Goal: Navigation & Orientation: Find specific page/section

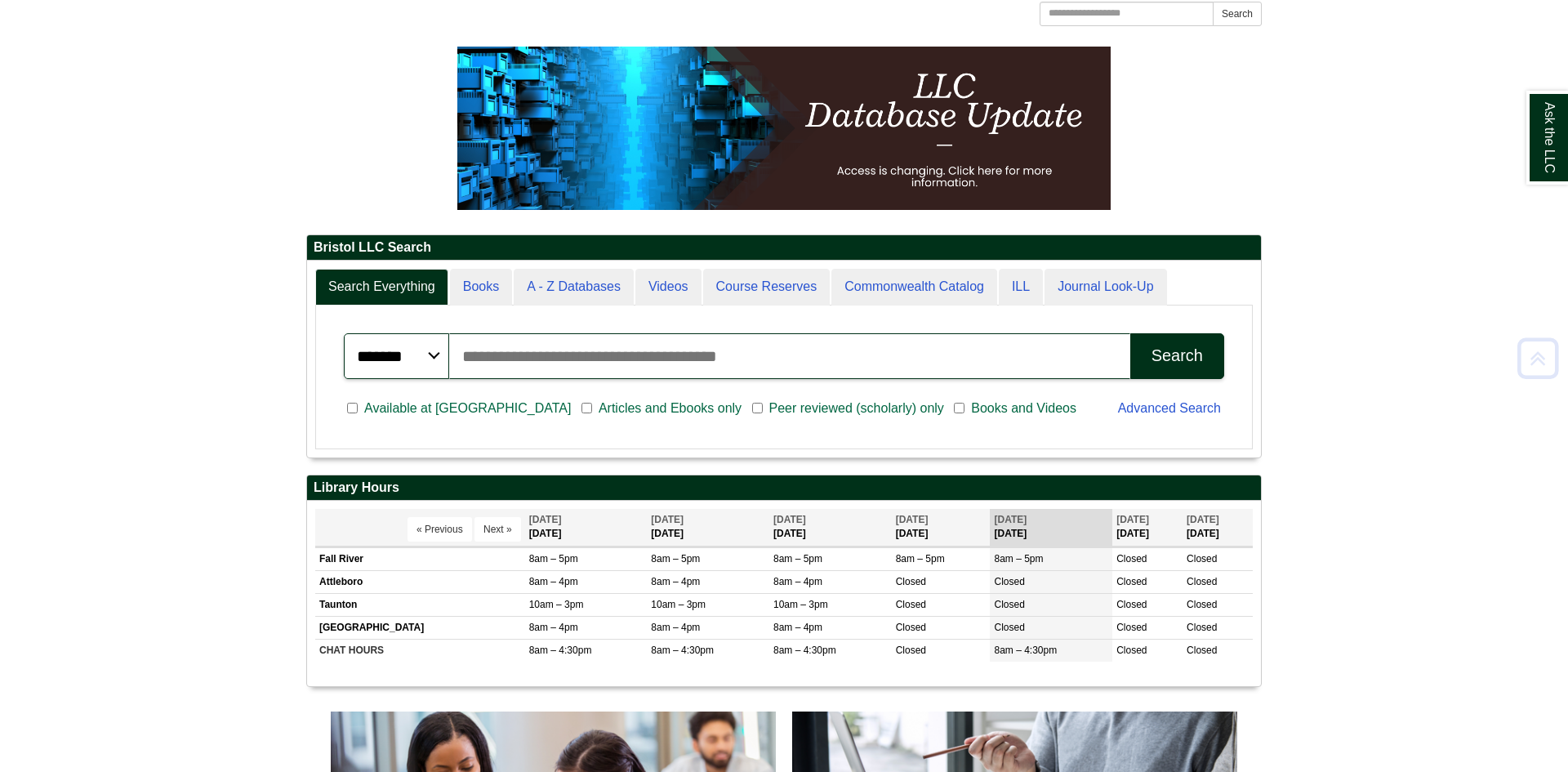
scroll to position [228, 0]
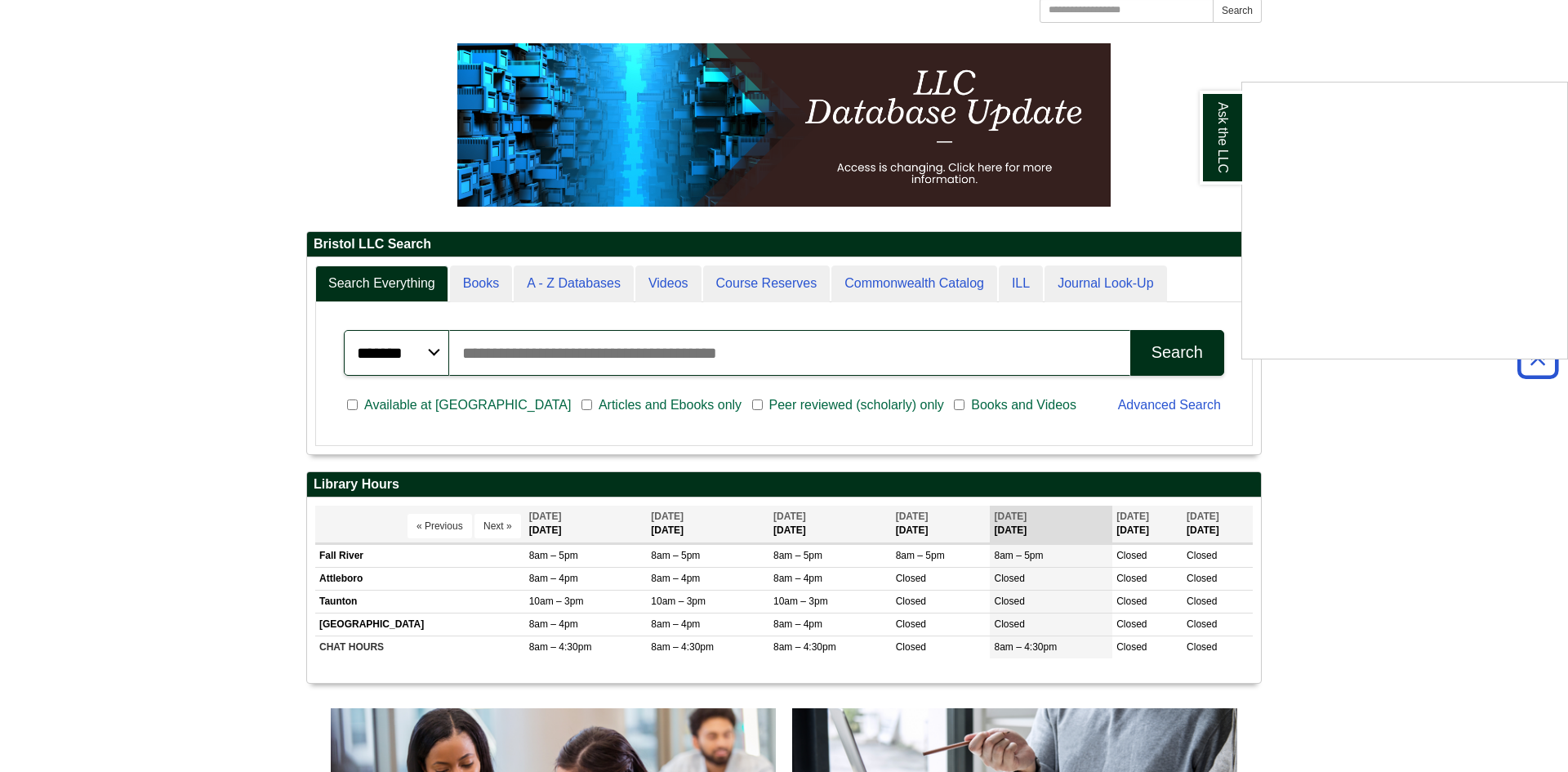
click at [1364, 496] on div "Ask the LLC" at bounding box center [784, 386] width 1568 height 772
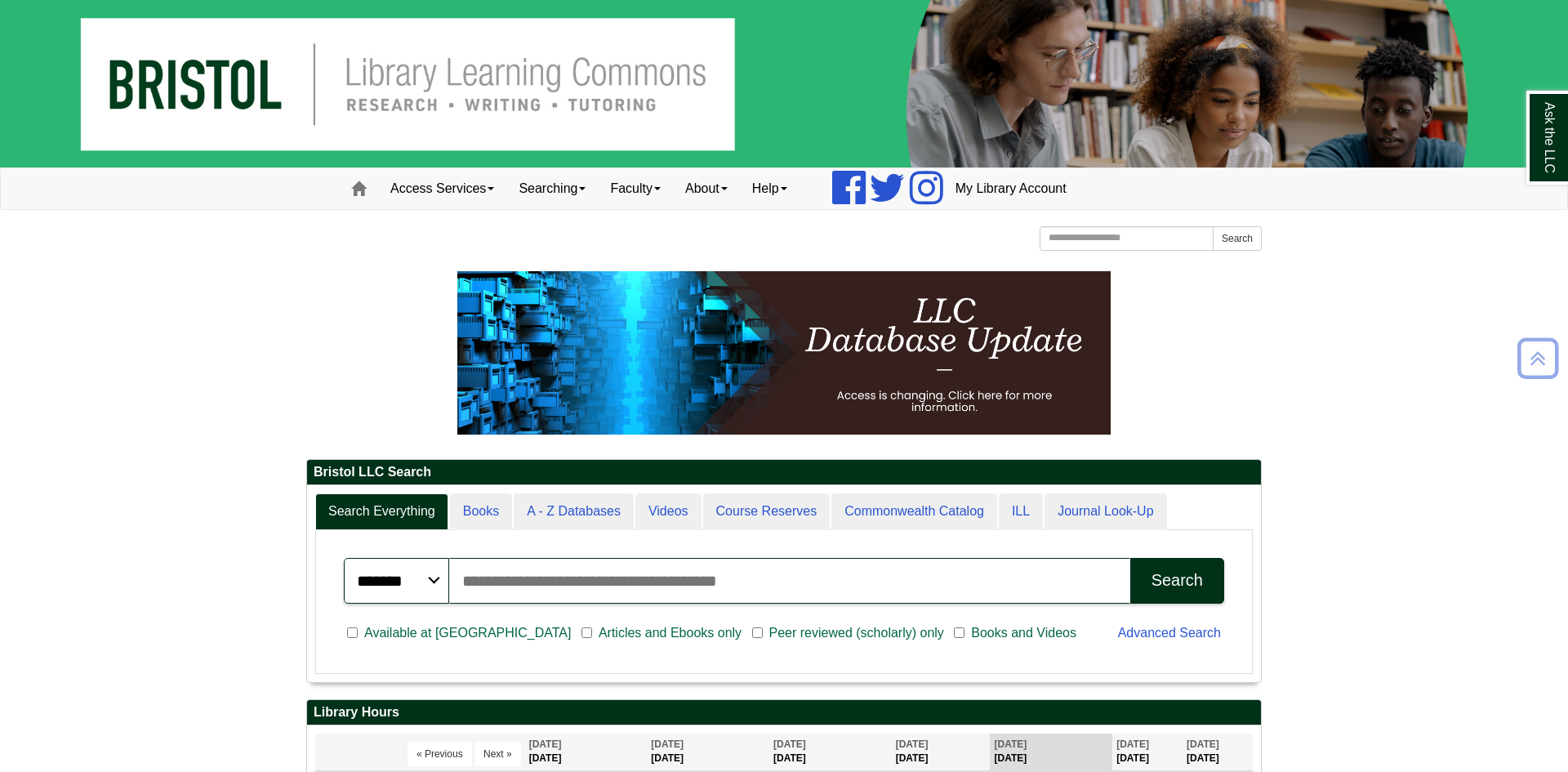
scroll to position [0, 0]
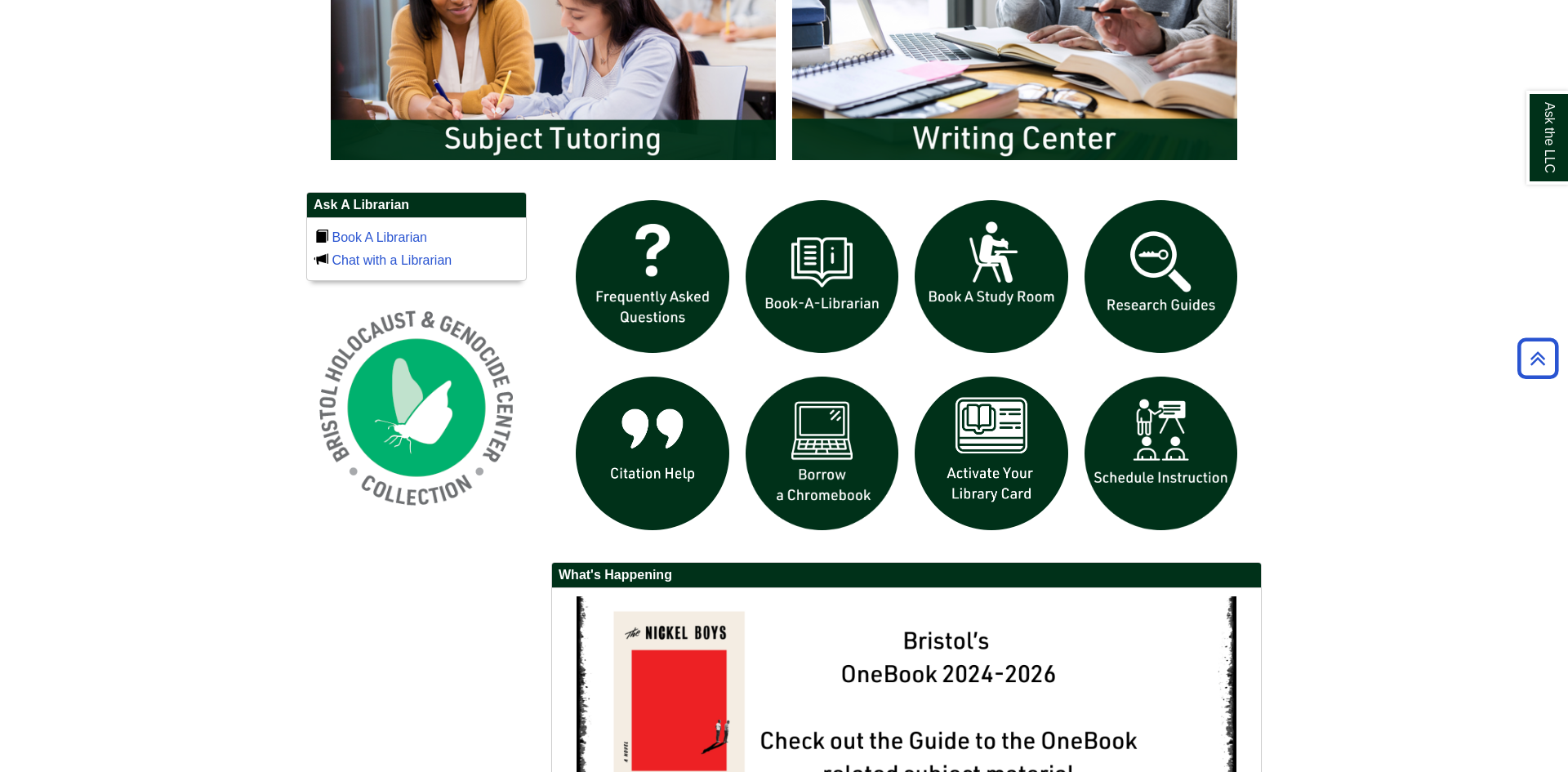
scroll to position [1013, 0]
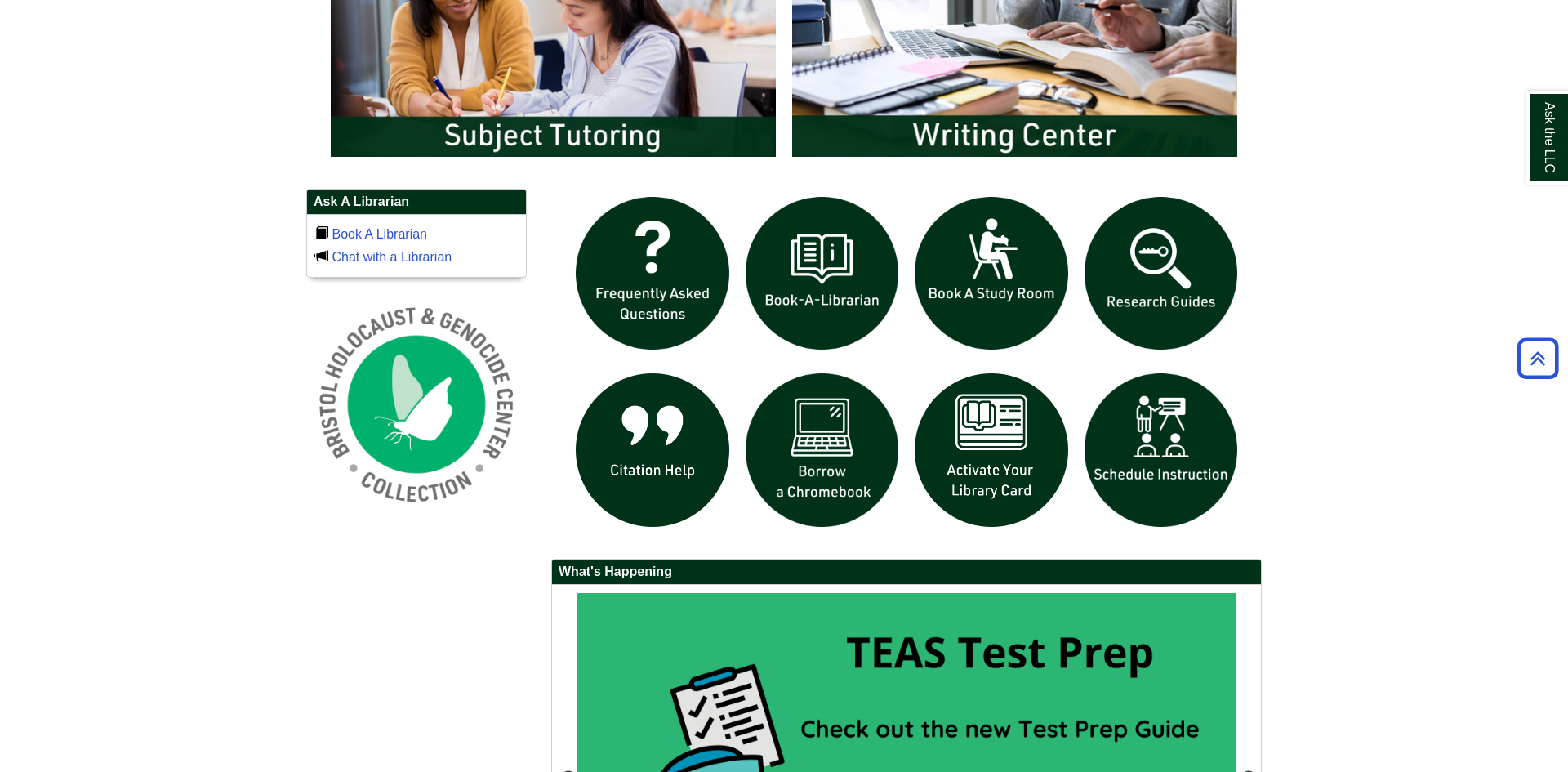
click at [1302, 345] on body "Skip to Main Content Toggle navigation Home Access Services Access Services Pol…" at bounding box center [784, 31] width 1568 height 2088
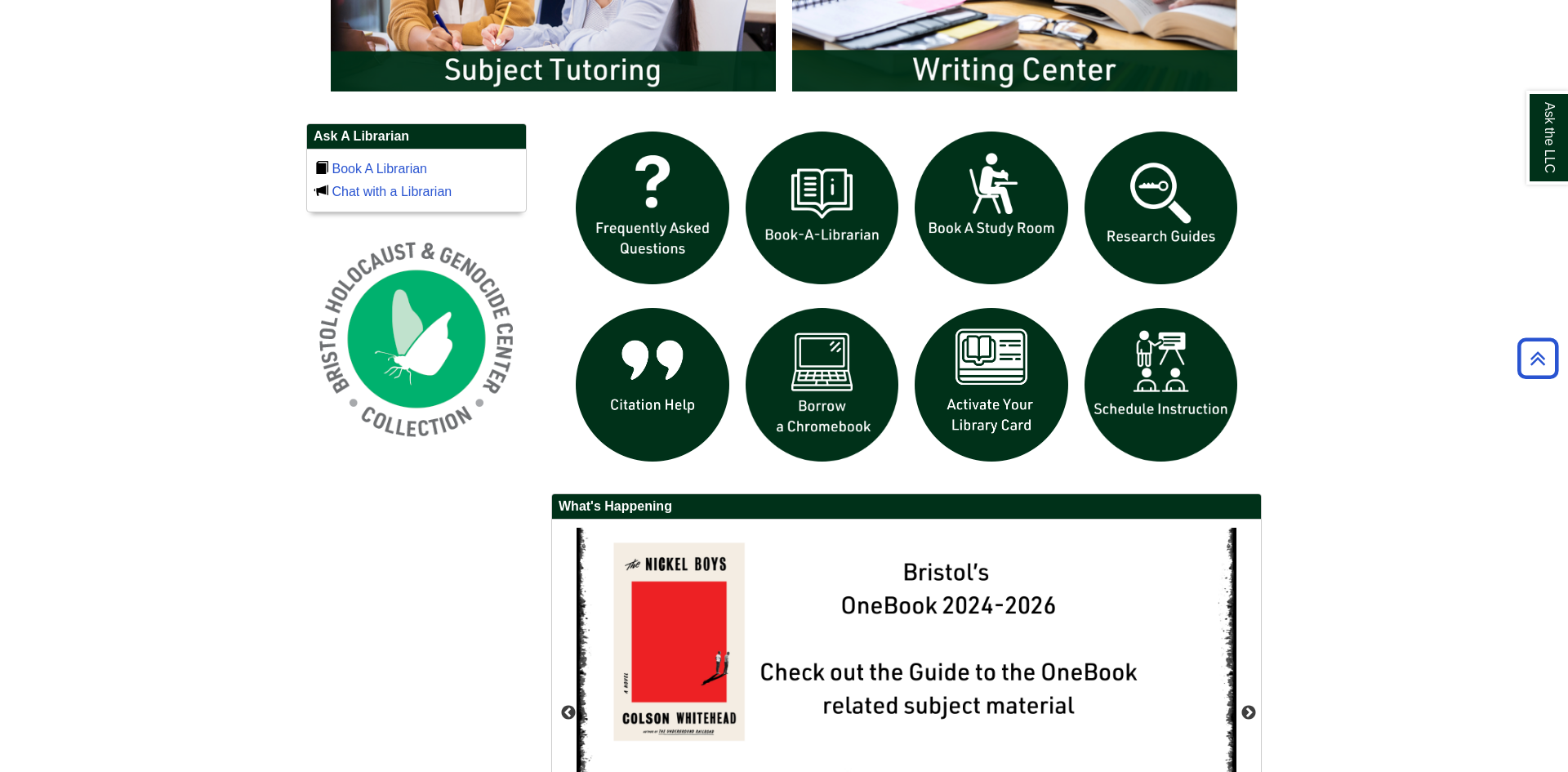
scroll to position [1110, 0]
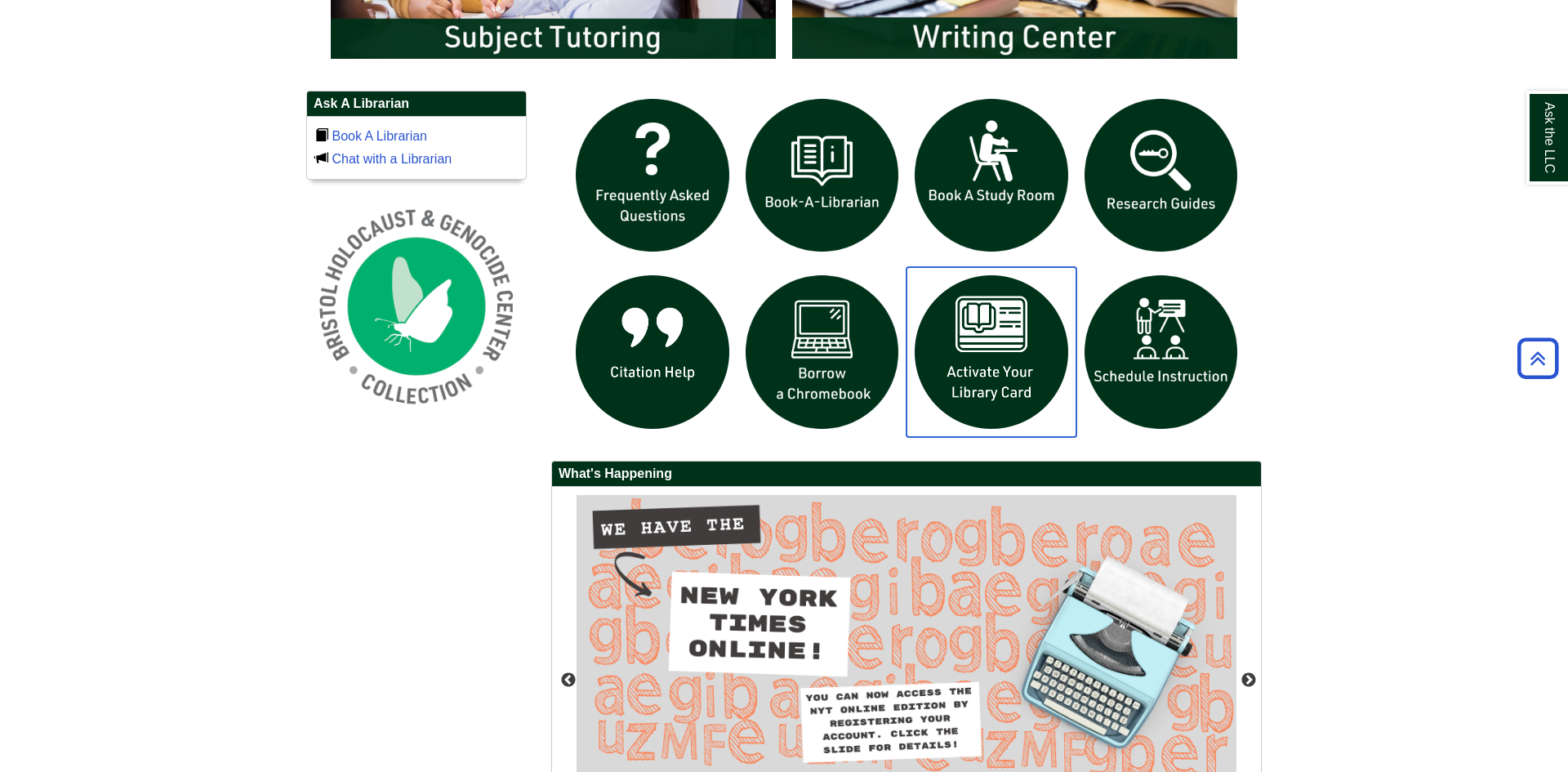
click at [970, 356] on img "slideshow" at bounding box center [991, 352] width 170 height 170
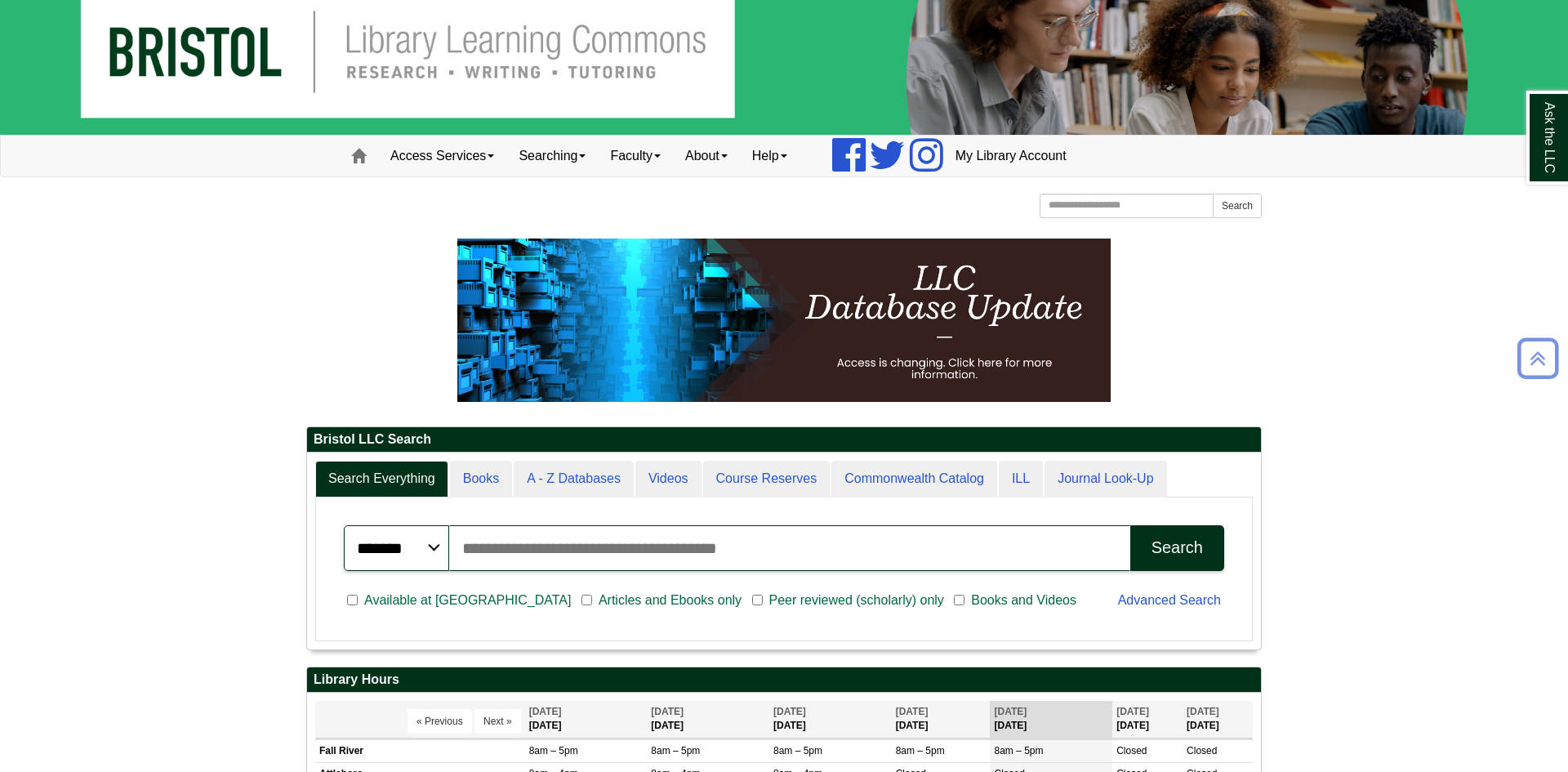
scroll to position [0, 0]
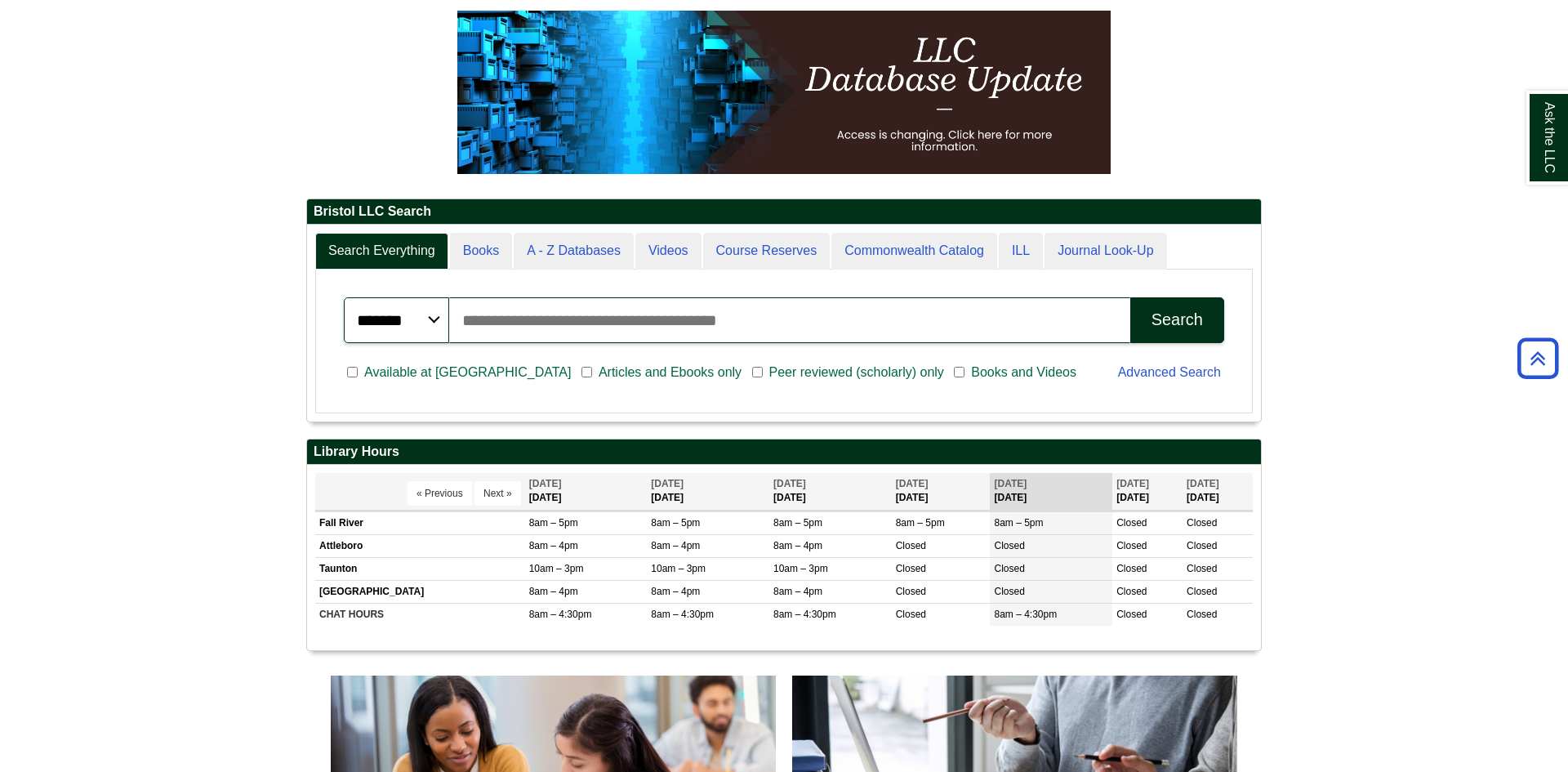
scroll to position [196, 954]
click at [692, 331] on div "Ask the LLC" at bounding box center [784, 386] width 1568 height 772
click at [692, 331] on input "Search articles, books, journals & more" at bounding box center [789, 319] width 681 height 45
click at [1304, 259] on body "Skip to Main Content Toggle navigation Home Access Services Access Services Pol…" at bounding box center [784, 783] width 1568 height 2088
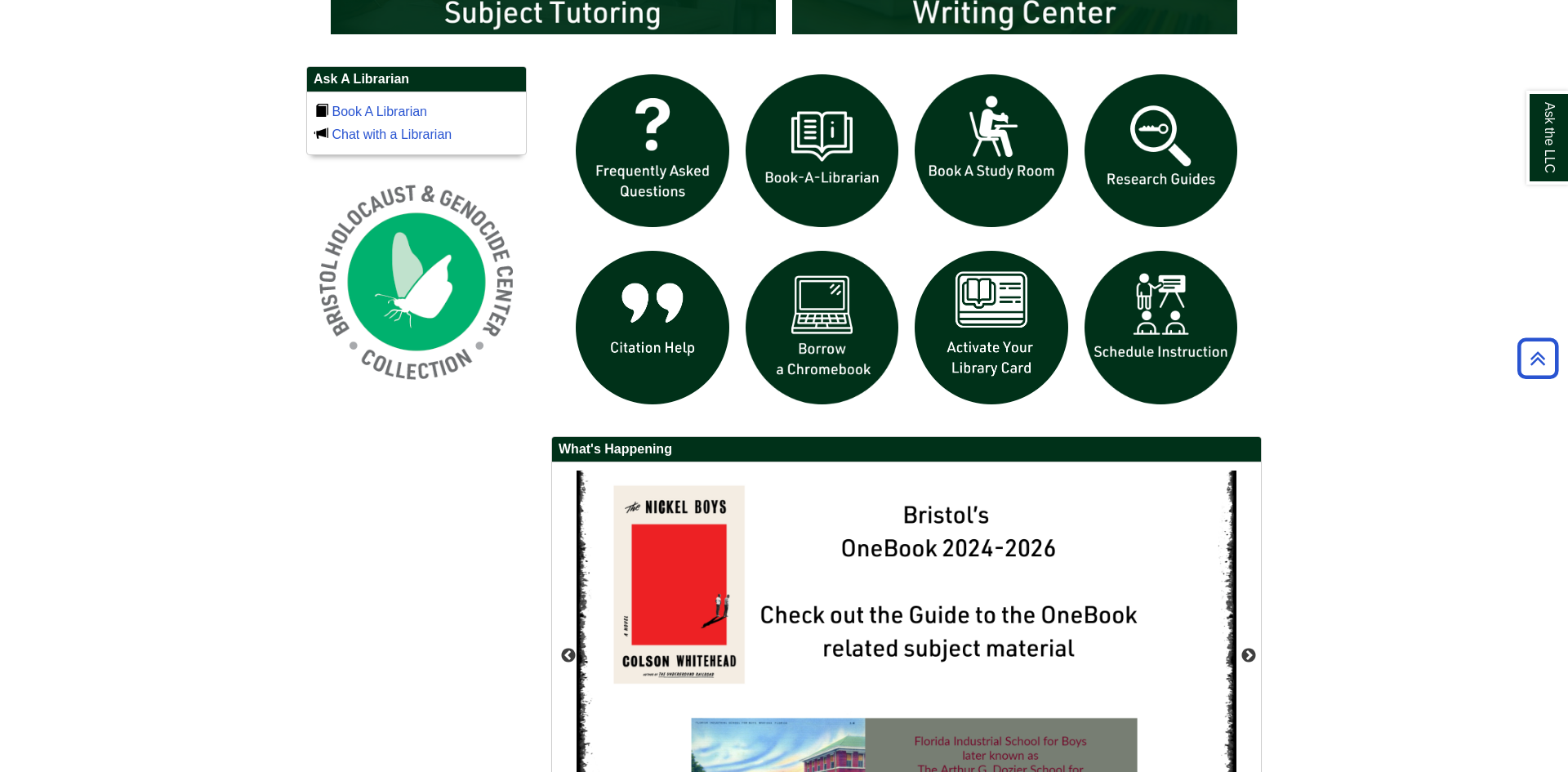
scroll to position [1143, 0]
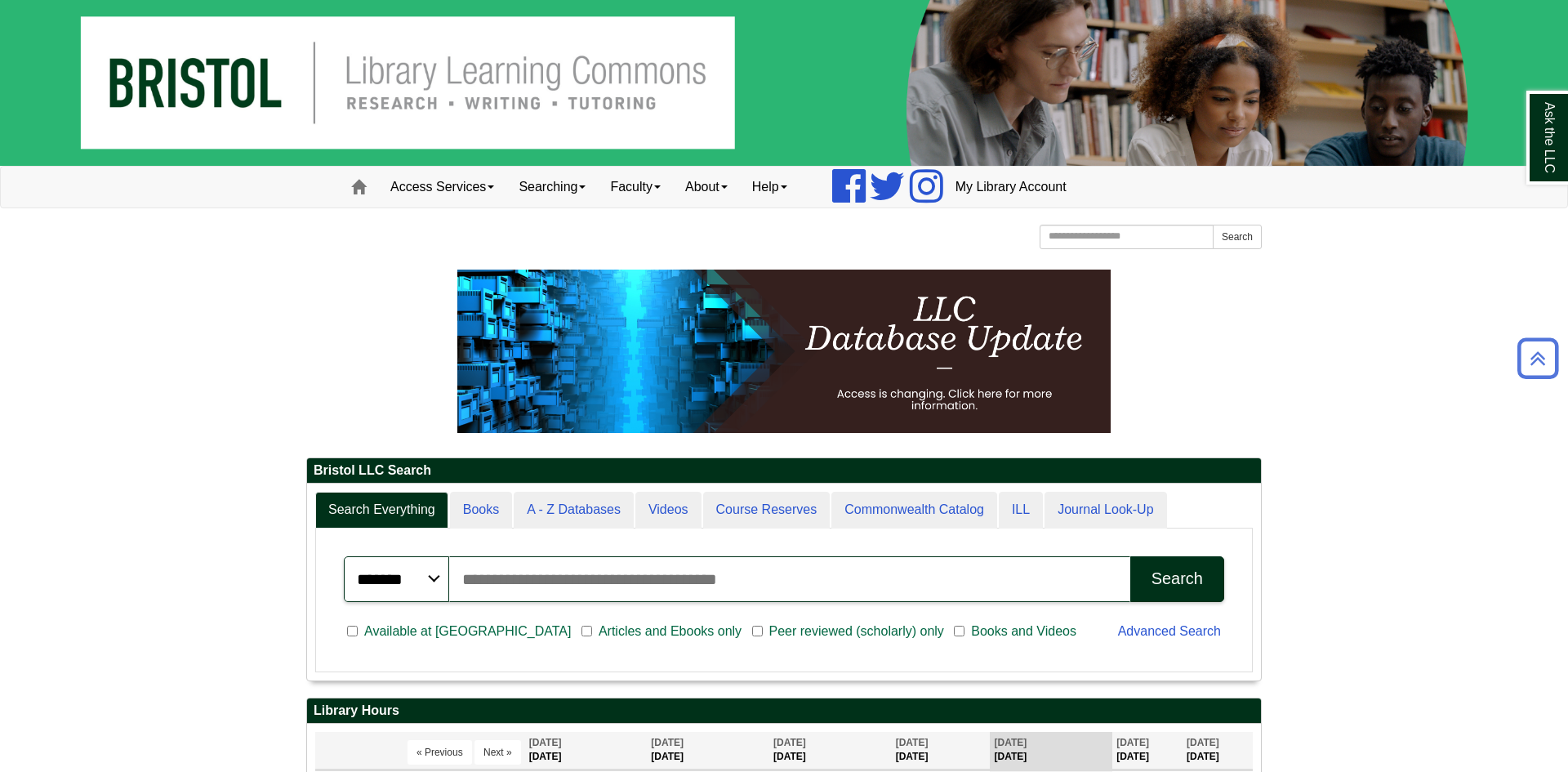
scroll to position [0, 0]
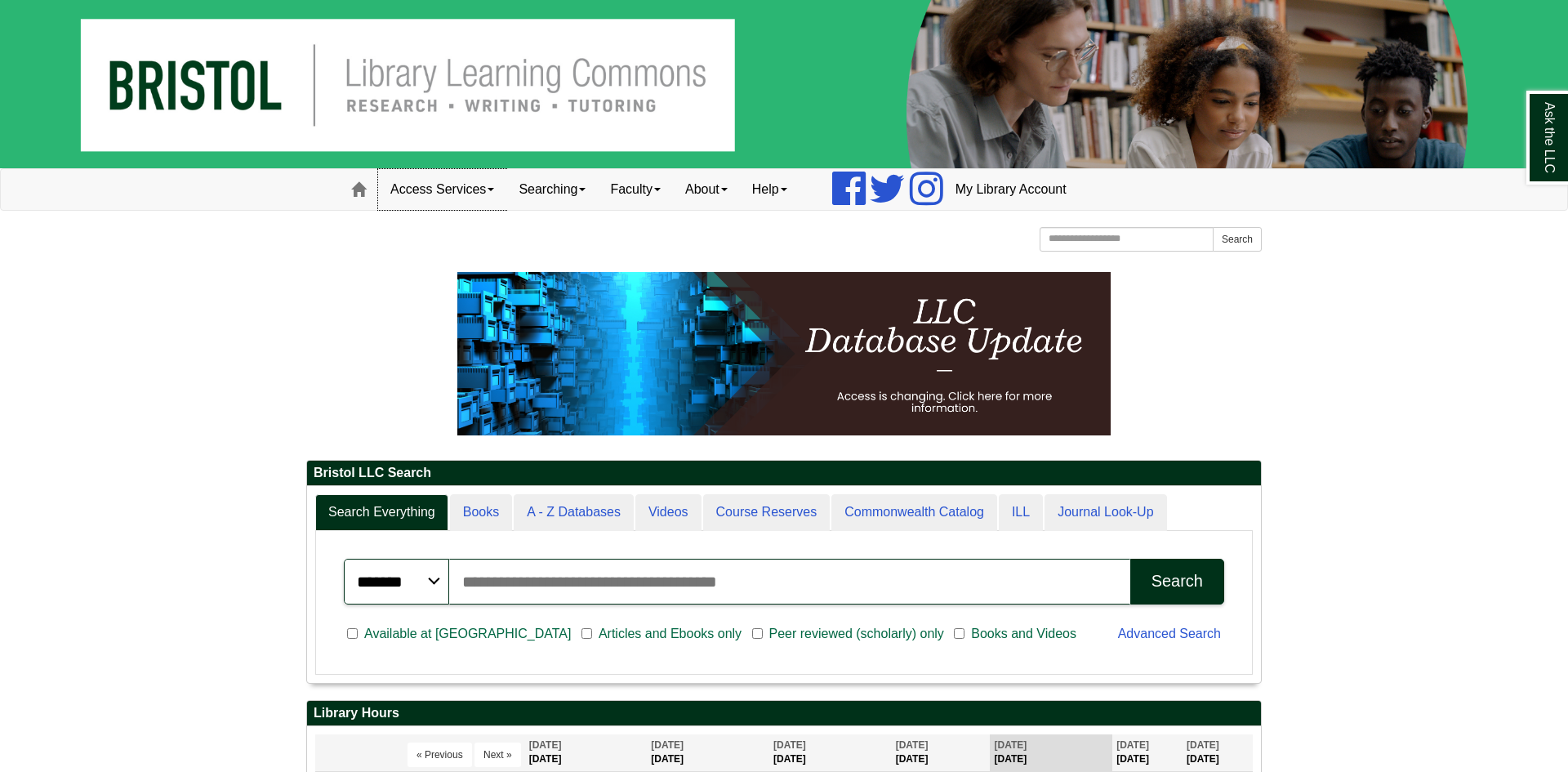
click at [471, 200] on link "Access Services" at bounding box center [441, 189] width 128 height 40
click at [648, 191] on link "Faculty" at bounding box center [635, 189] width 75 height 40
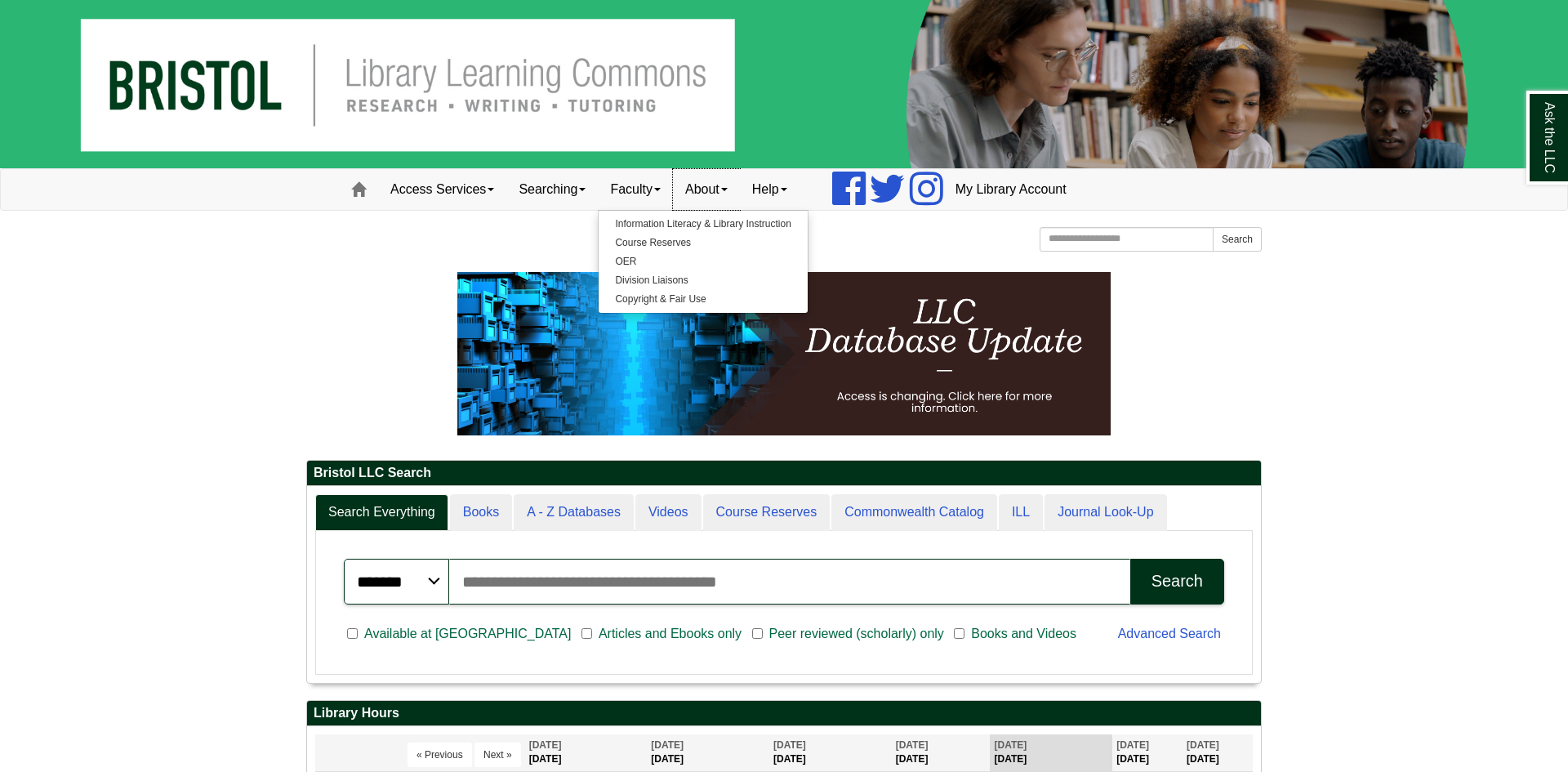
click at [707, 199] on link "About" at bounding box center [705, 189] width 66 height 40
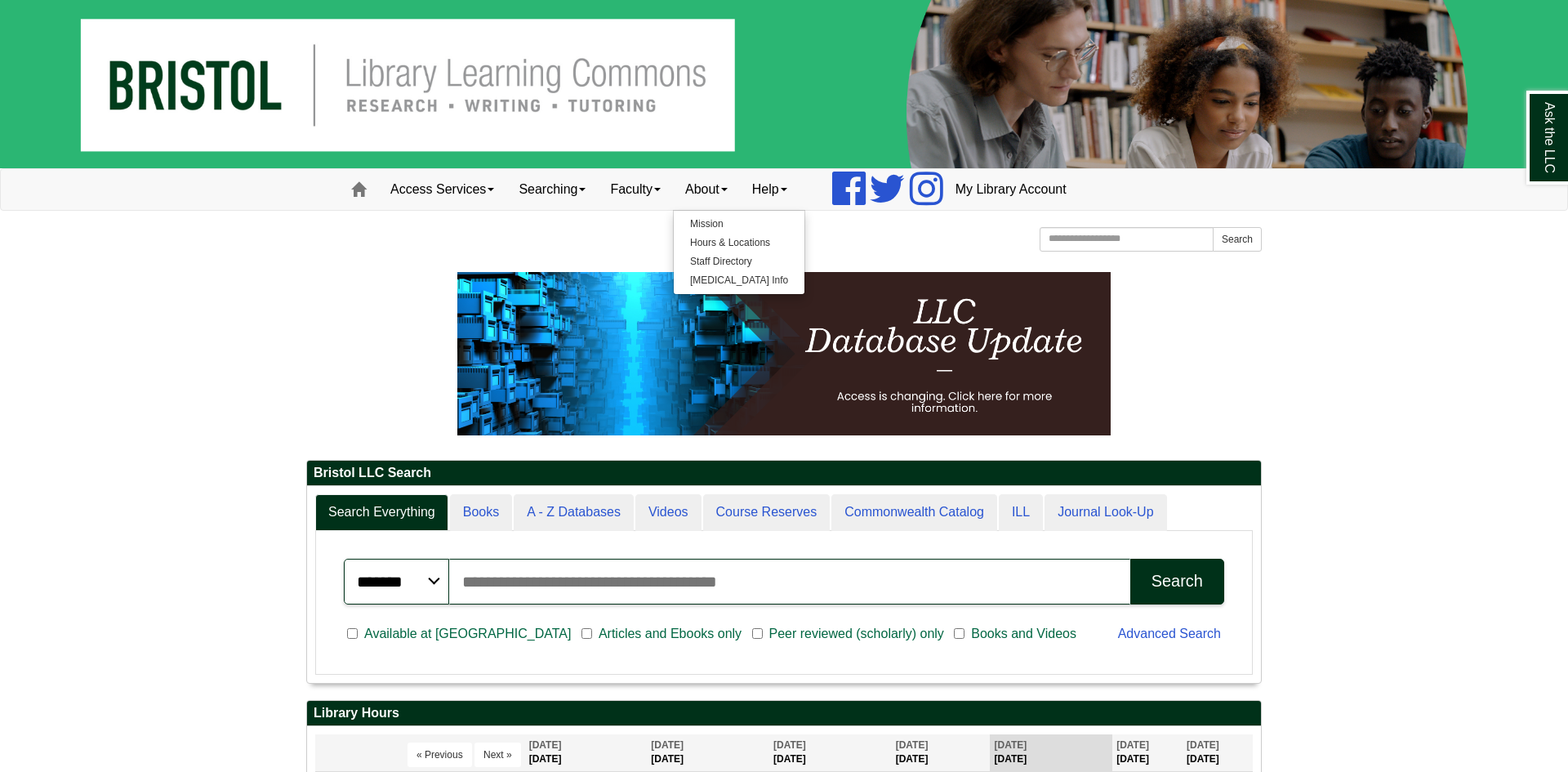
click at [365, 201] on link "Home" at bounding box center [359, 189] width 40 height 40
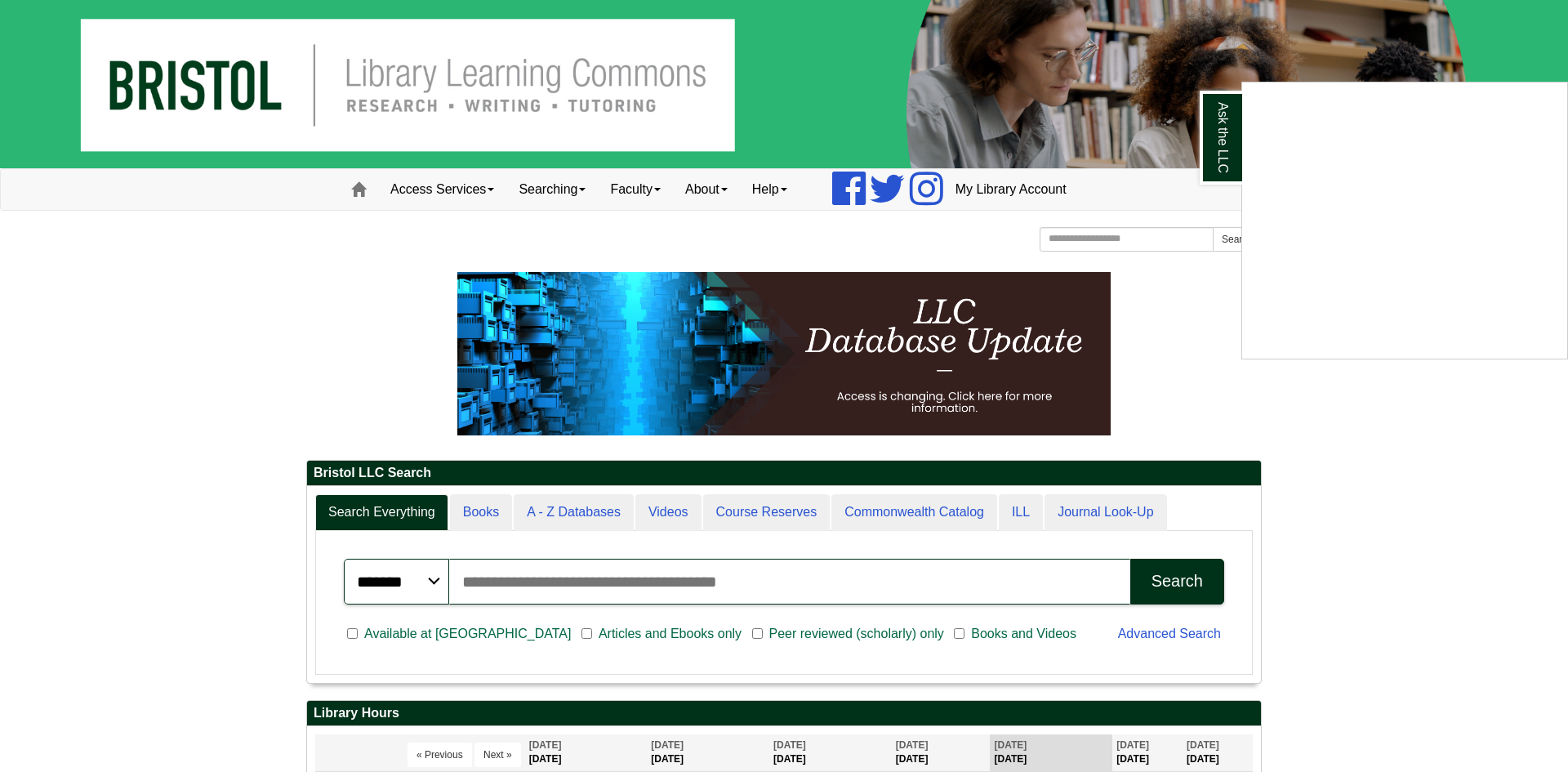
click at [623, 573] on div "Ask the LLC" at bounding box center [784, 386] width 1568 height 772
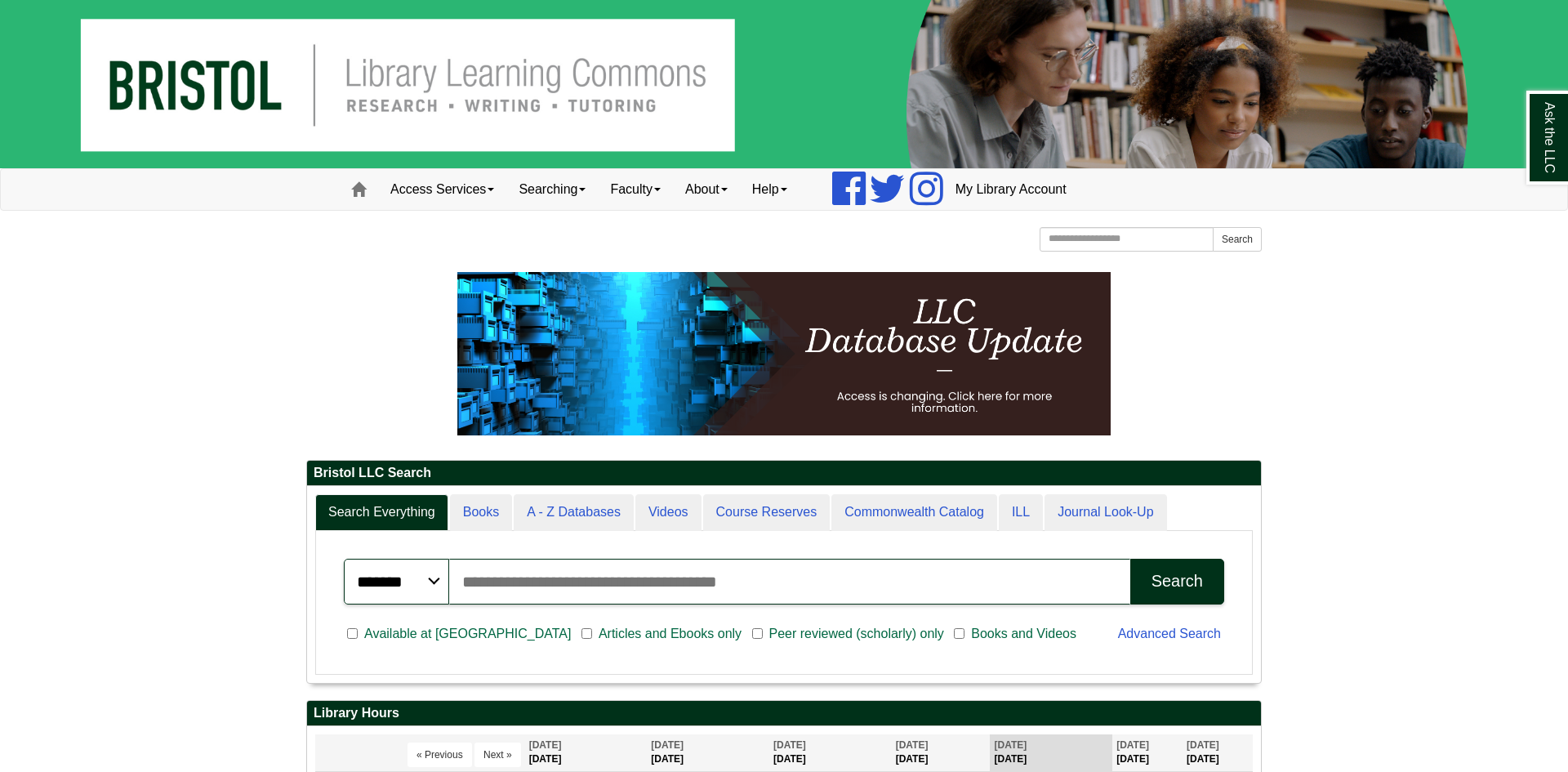
click at [623, 573] on input "Search articles, books, journals & more" at bounding box center [789, 581] width 681 height 45
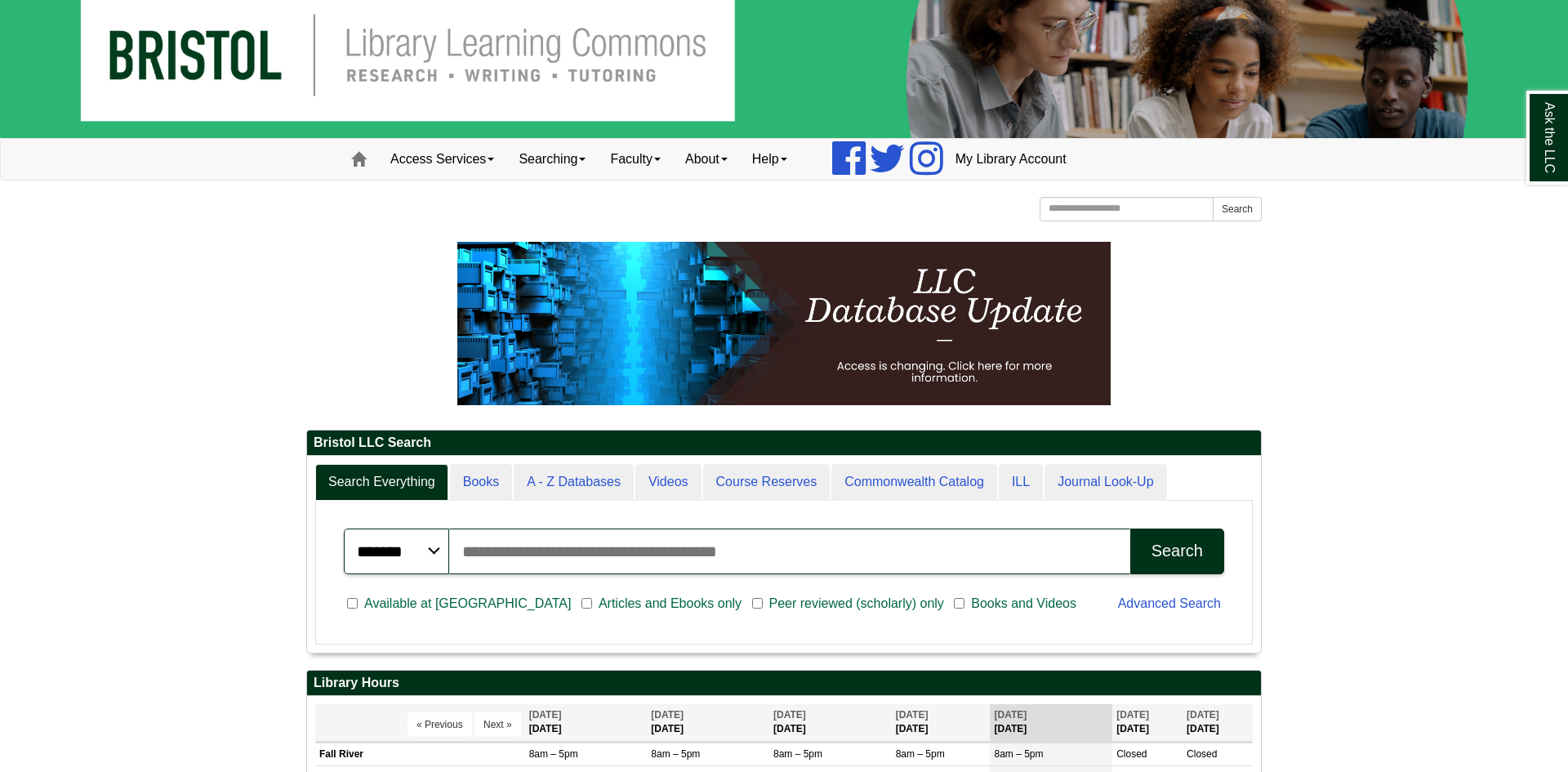
scroll to position [33, 0]
